Goal: Transaction & Acquisition: Purchase product/service

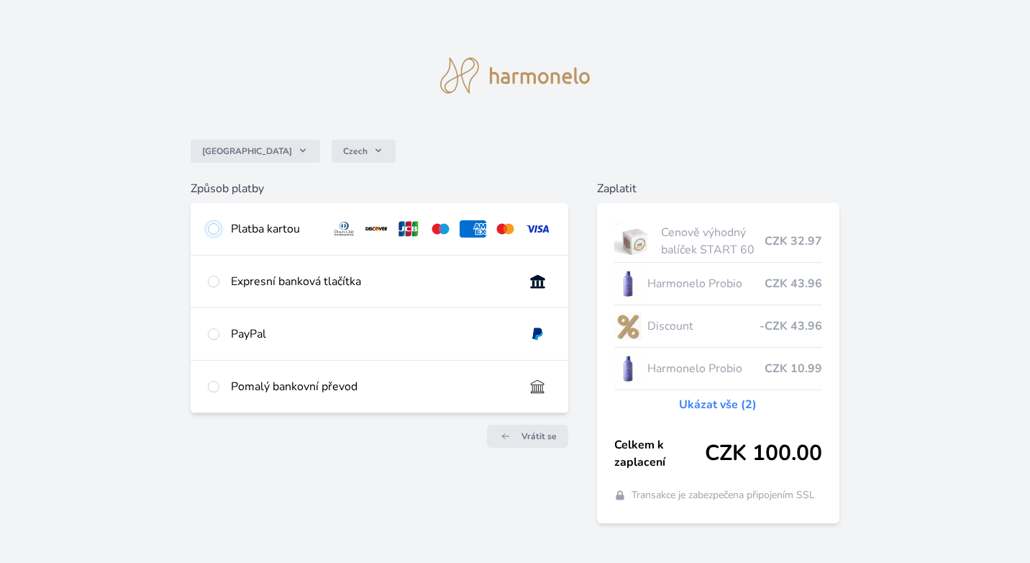
click at [214, 231] on input "radio" at bounding box center [214, 229] width 12 height 12
radio input "true"
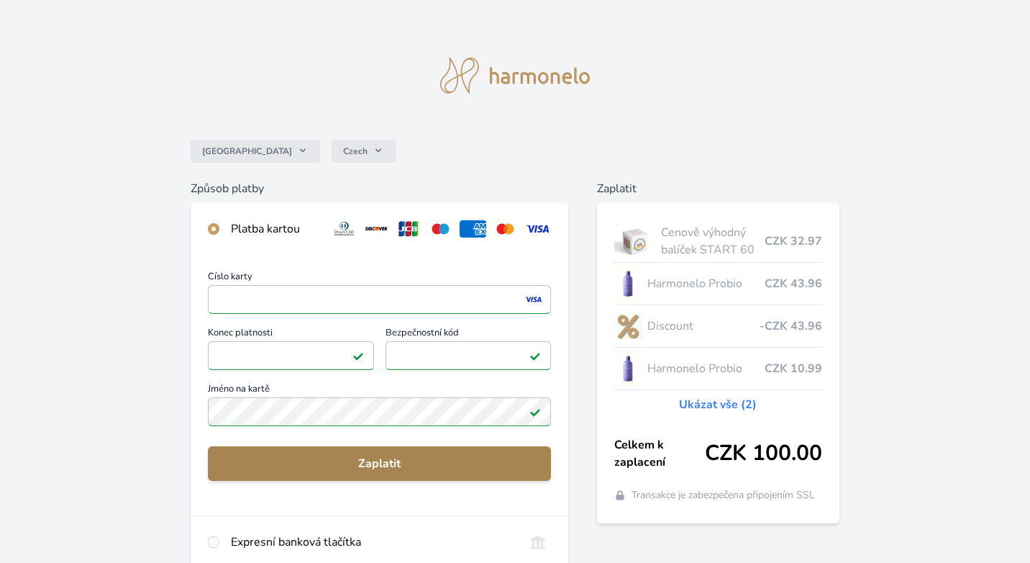
click at [317, 459] on span "Zaplatit" at bounding box center [379, 463] width 320 height 17
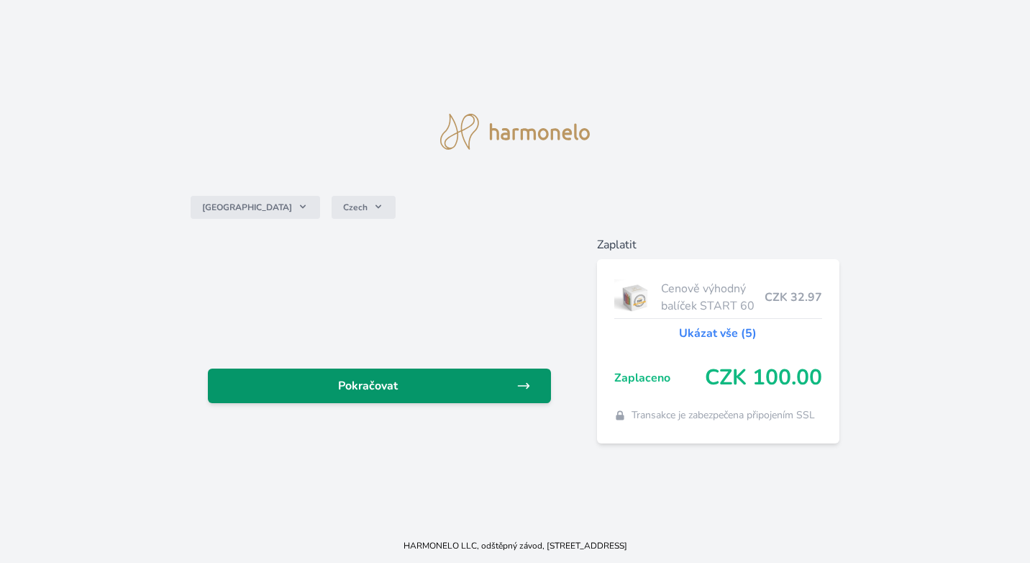
click at [360, 387] on span "Pokračovat" at bounding box center [367, 385] width 297 height 17
